Goal: Find specific page/section: Find specific page/section

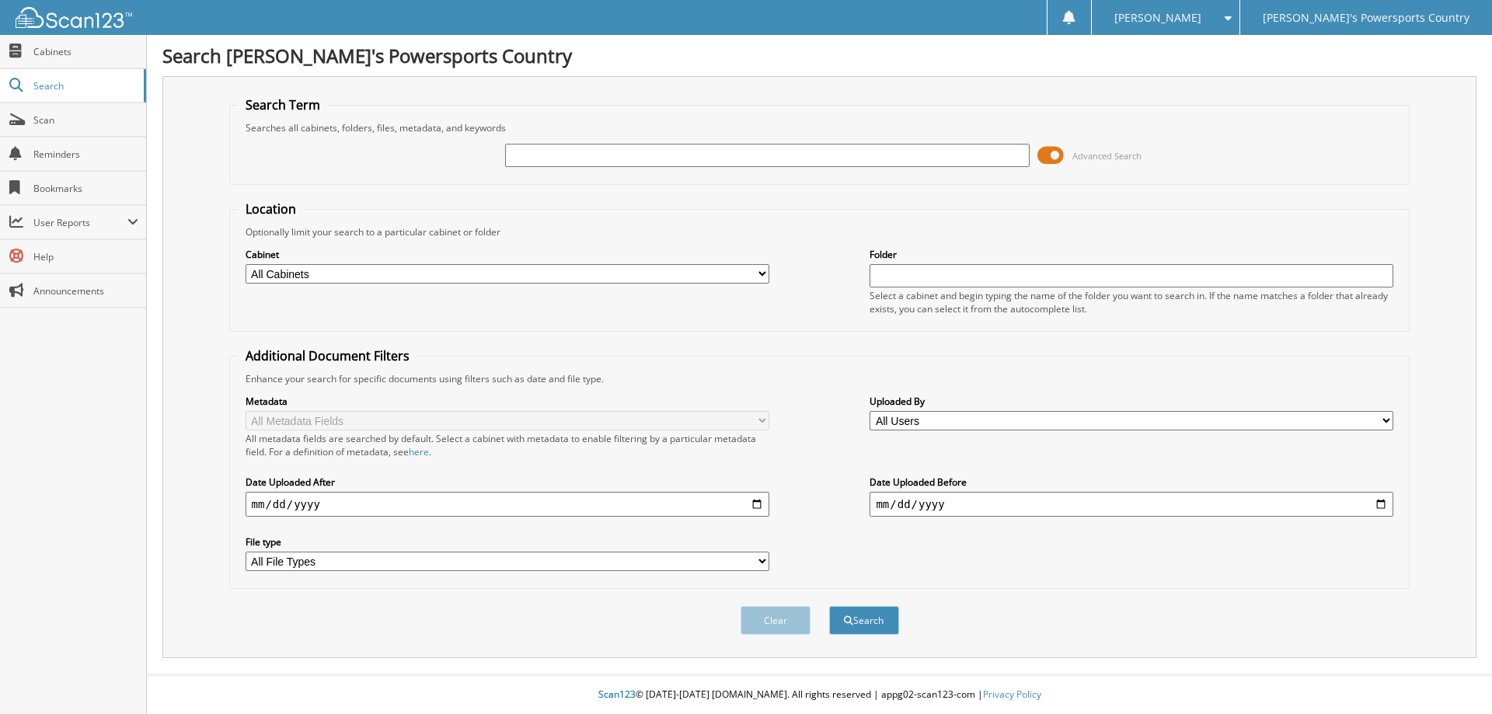
click at [572, 164] on input "text" at bounding box center [767, 155] width 524 height 23
click at [1056, 155] on span at bounding box center [1051, 155] width 26 height 23
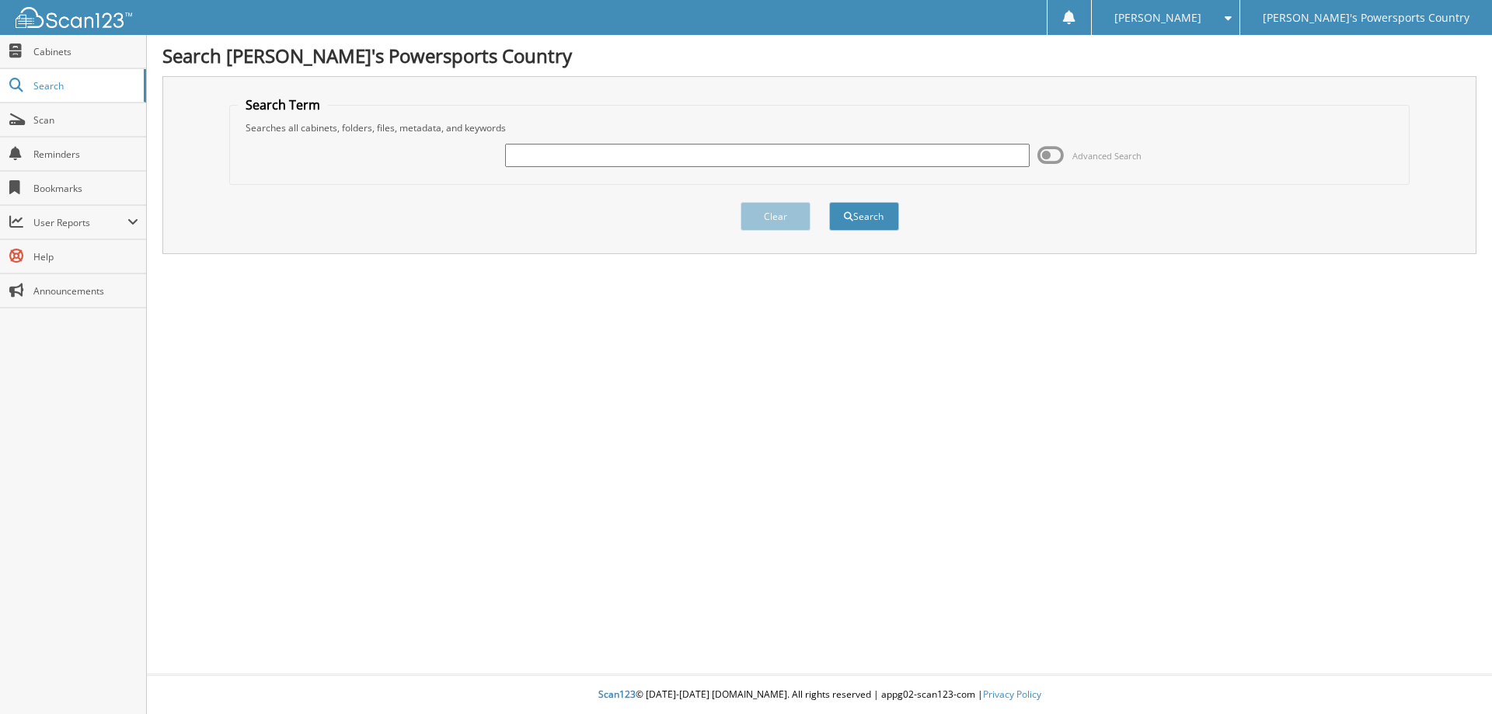
click at [940, 160] on input "text" at bounding box center [767, 155] width 524 height 23
type input "135124"
click at [829, 202] on button "Search" at bounding box center [864, 216] width 70 height 29
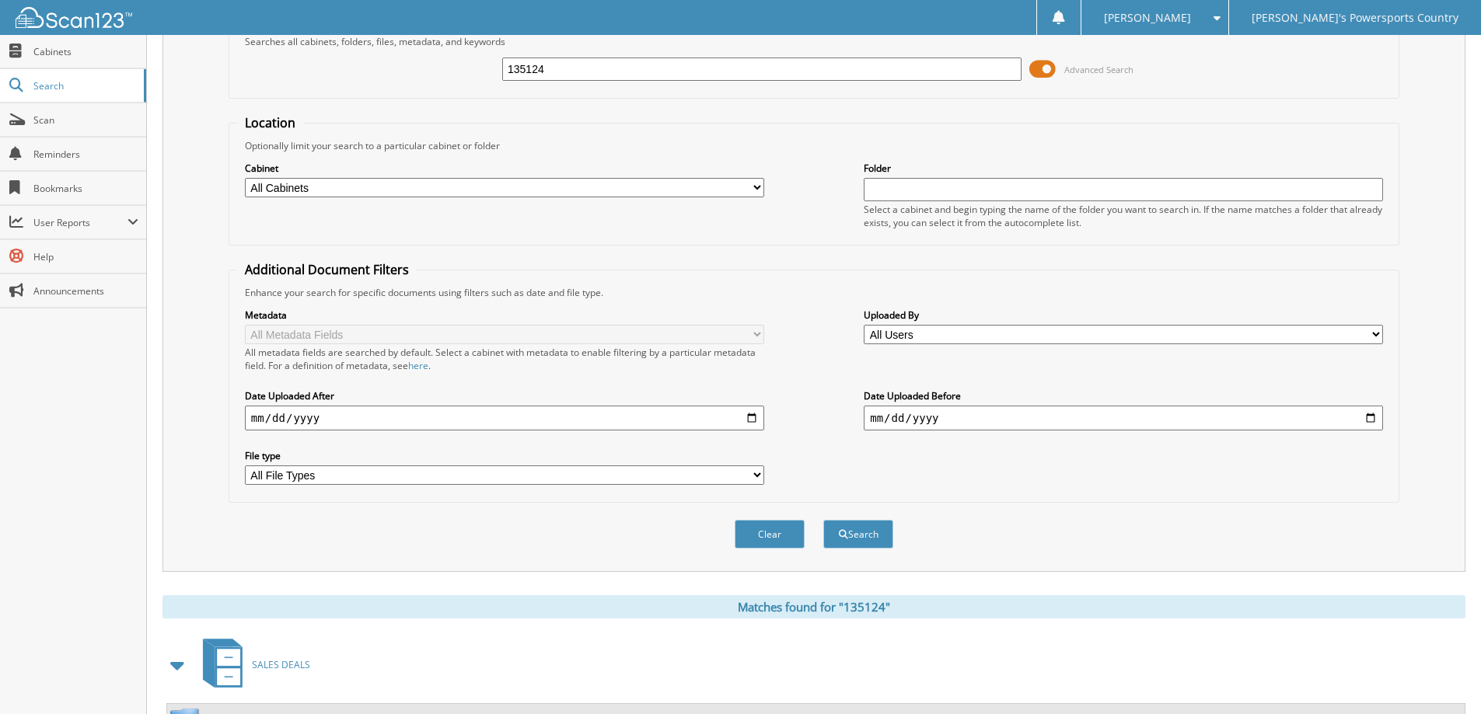
scroll to position [293, 0]
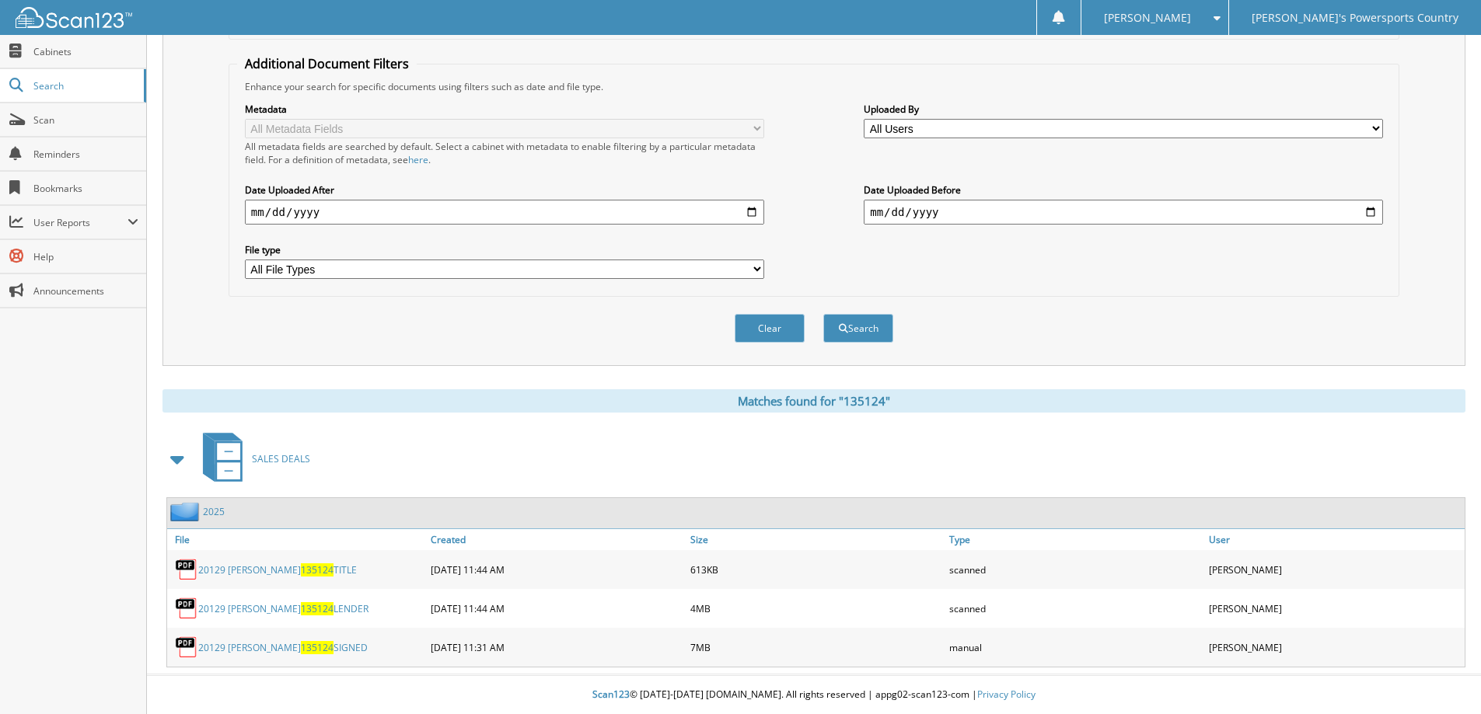
click at [318, 568] on span "135124" at bounding box center [317, 570] width 33 height 13
click at [50, 120] on span "Scan" at bounding box center [85, 119] width 105 height 13
